Goal: Task Accomplishment & Management: Complete application form

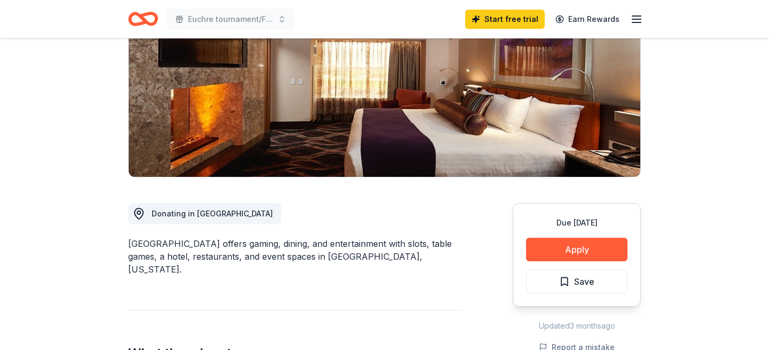
scroll to position [144, 0]
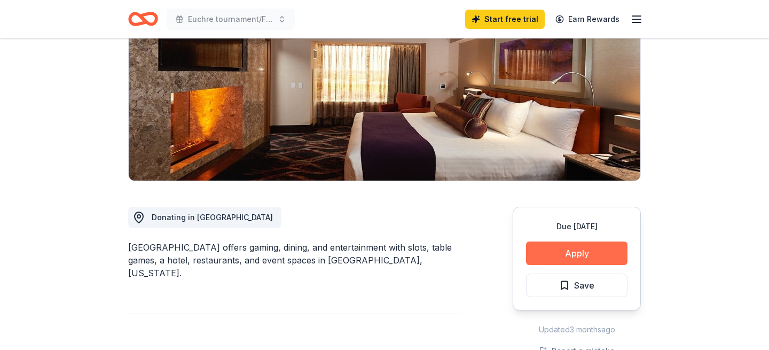
click at [561, 254] on button "Apply" at bounding box center [576, 253] width 101 height 24
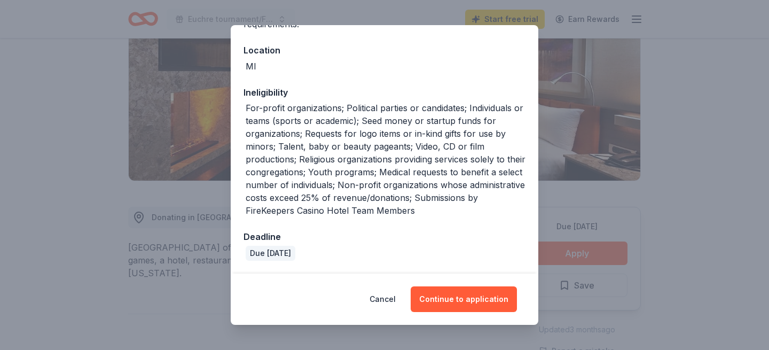
scroll to position [110, 0]
click at [459, 296] on button "Continue to application" at bounding box center [464, 299] width 106 height 26
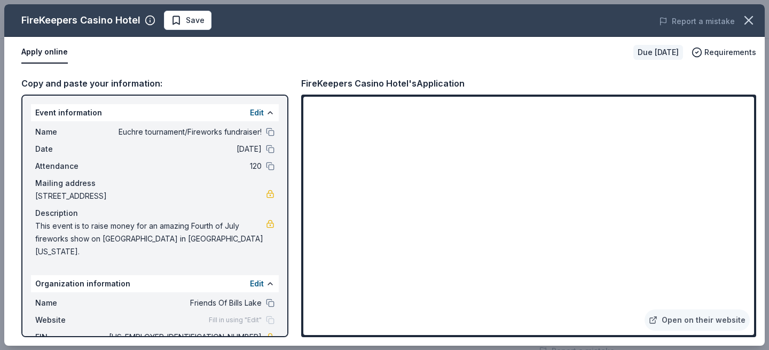
scroll to position [0, 0]
drag, startPoint x: 37, startPoint y: 226, endPoint x: 182, endPoint y: 242, distance: 146.2
click at [182, 242] on span "This event is to raise money for an amazing Fourth of July fireworks show on Bi…" at bounding box center [150, 239] width 231 height 38
click at [712, 320] on link "Open on their website" at bounding box center [697, 319] width 105 height 21
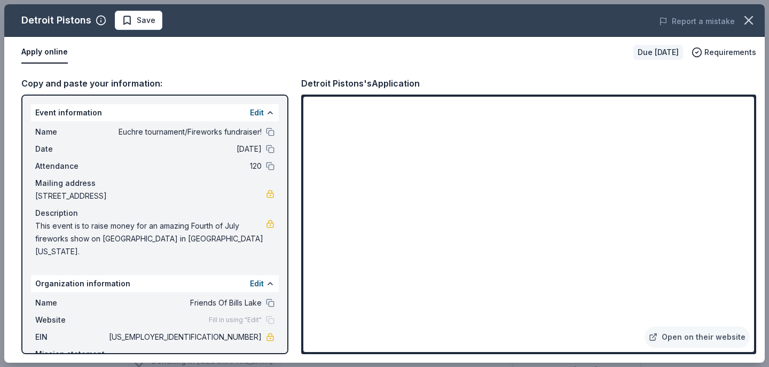
scroll to position [611, 0]
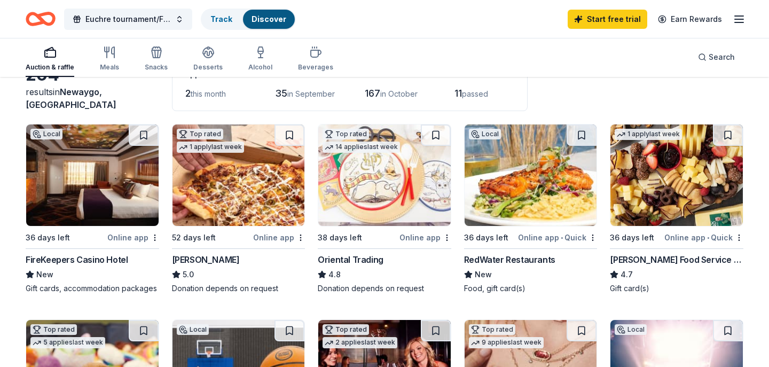
scroll to position [73, 0]
click at [517, 185] on img at bounding box center [531, 174] width 132 height 101
click at [686, 237] on div "Online app • Quick" at bounding box center [703, 237] width 79 height 13
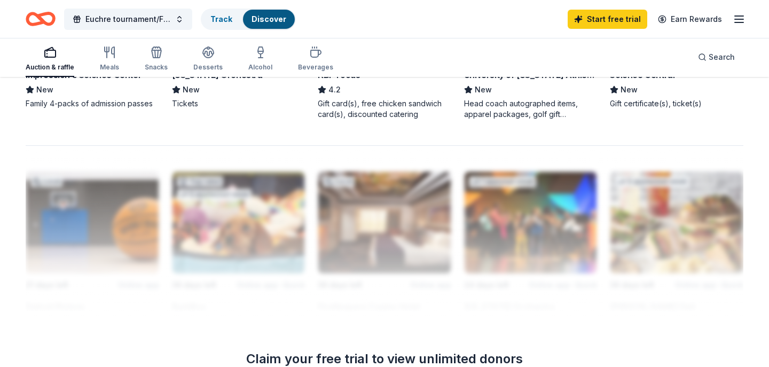
scroll to position [862, 0]
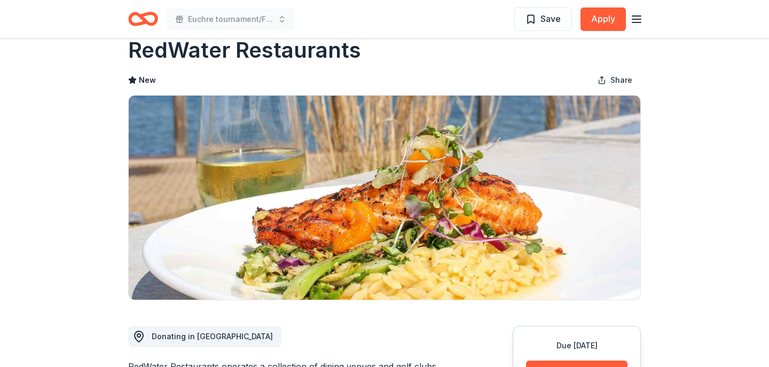
scroll to position [31, 0]
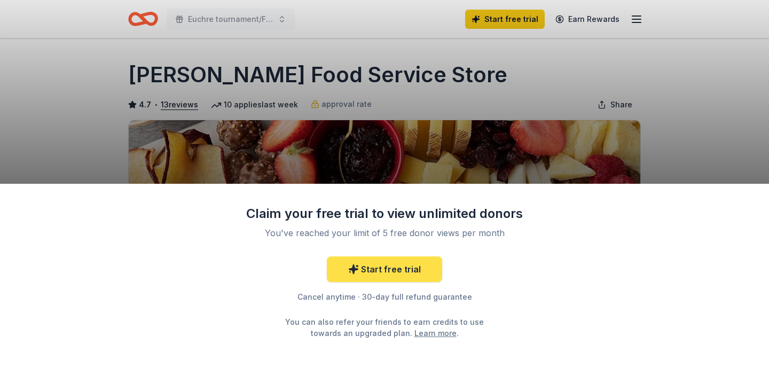
click at [400, 271] on link "Start free trial" at bounding box center [384, 269] width 115 height 26
